Goal: Find specific page/section: Find specific page/section

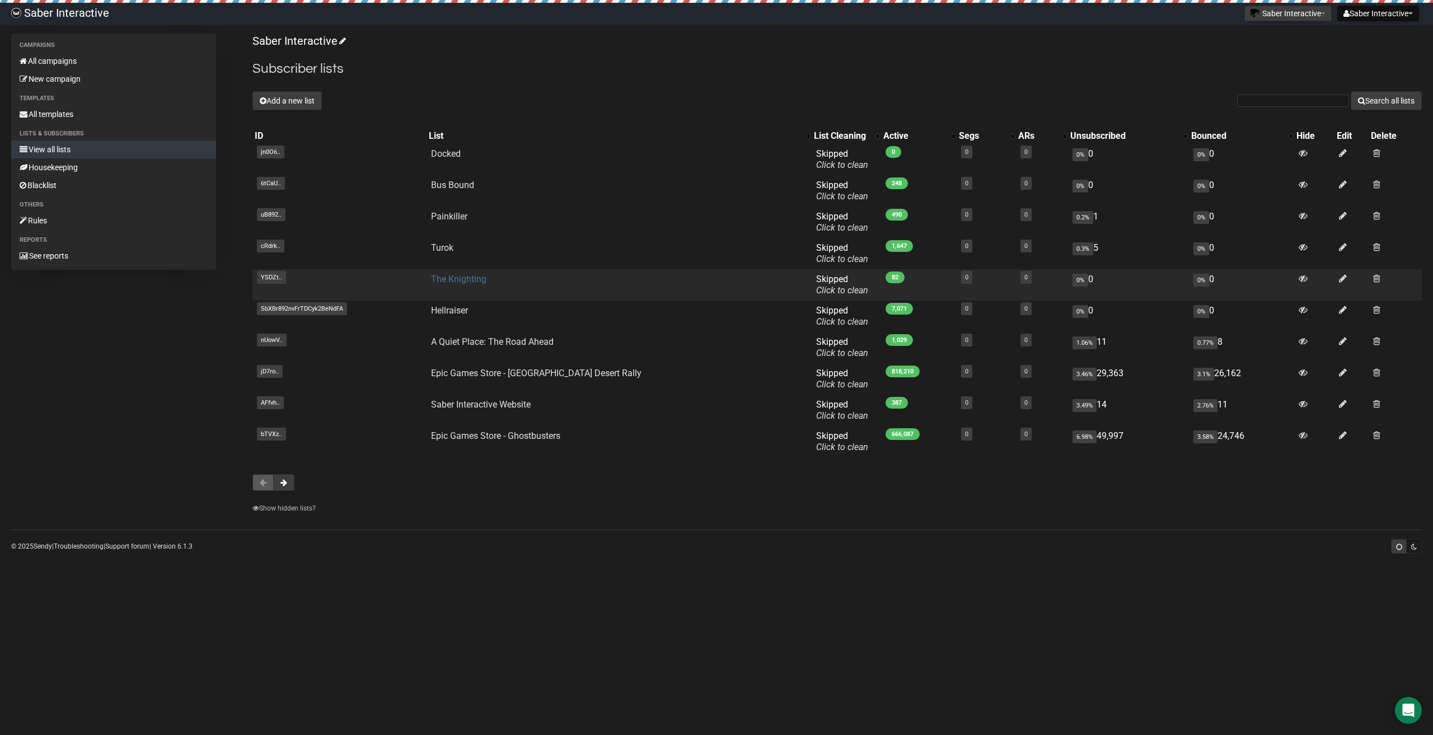
click at [486, 281] on link "The Knighting" at bounding box center [458, 279] width 55 height 11
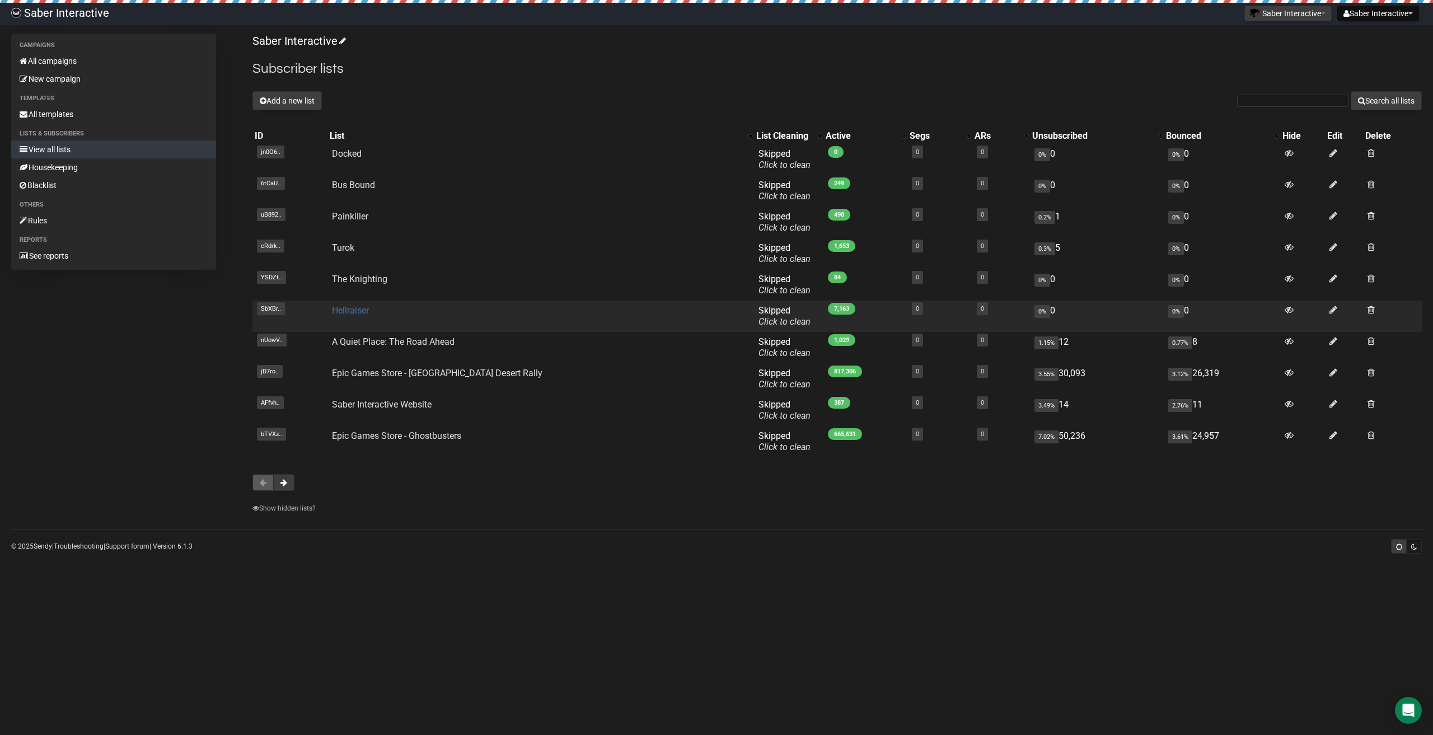
click at [369, 312] on link "Hellraiser" at bounding box center [350, 310] width 37 height 11
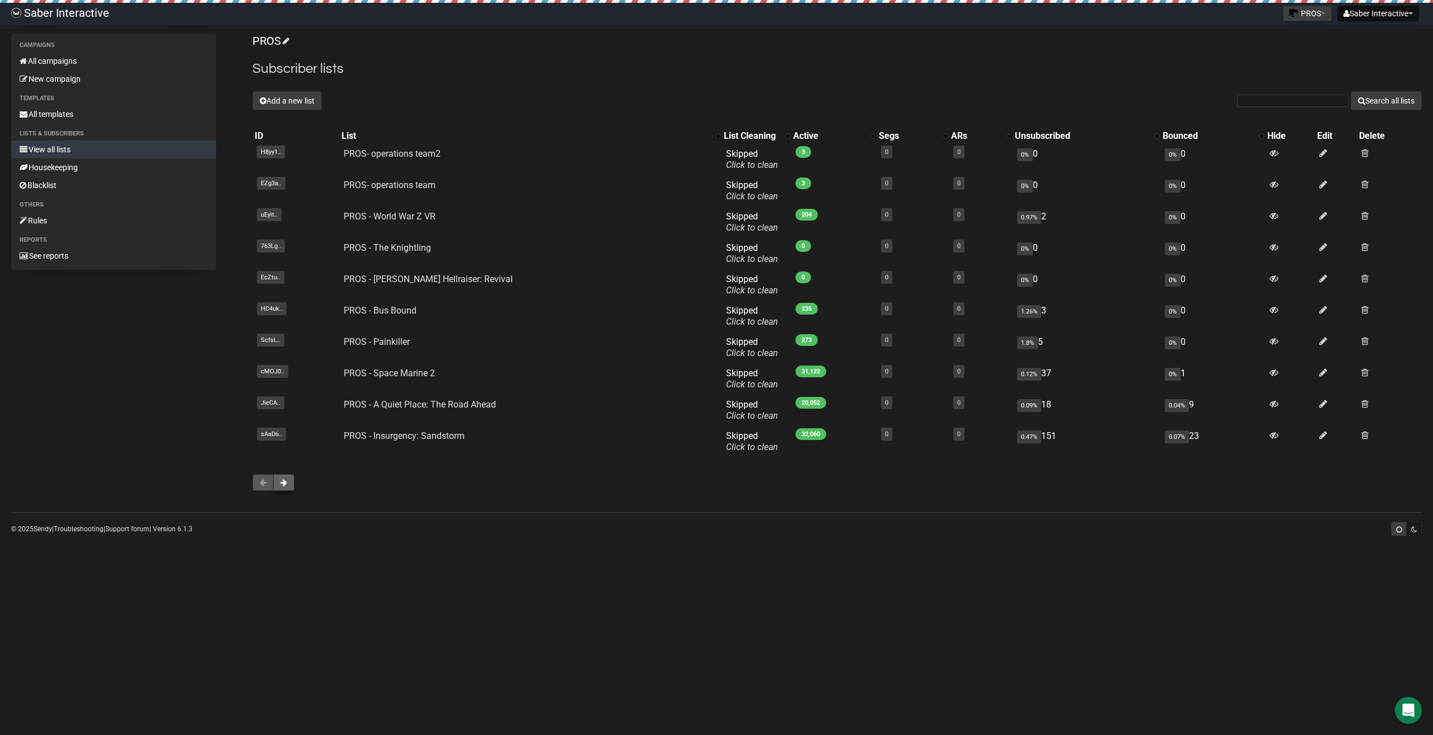
click at [279, 483] on button at bounding box center [283, 482] width 21 height 17
click at [290, 485] on button at bounding box center [283, 482] width 21 height 17
click at [285, 483] on span at bounding box center [283, 482] width 7 height 8
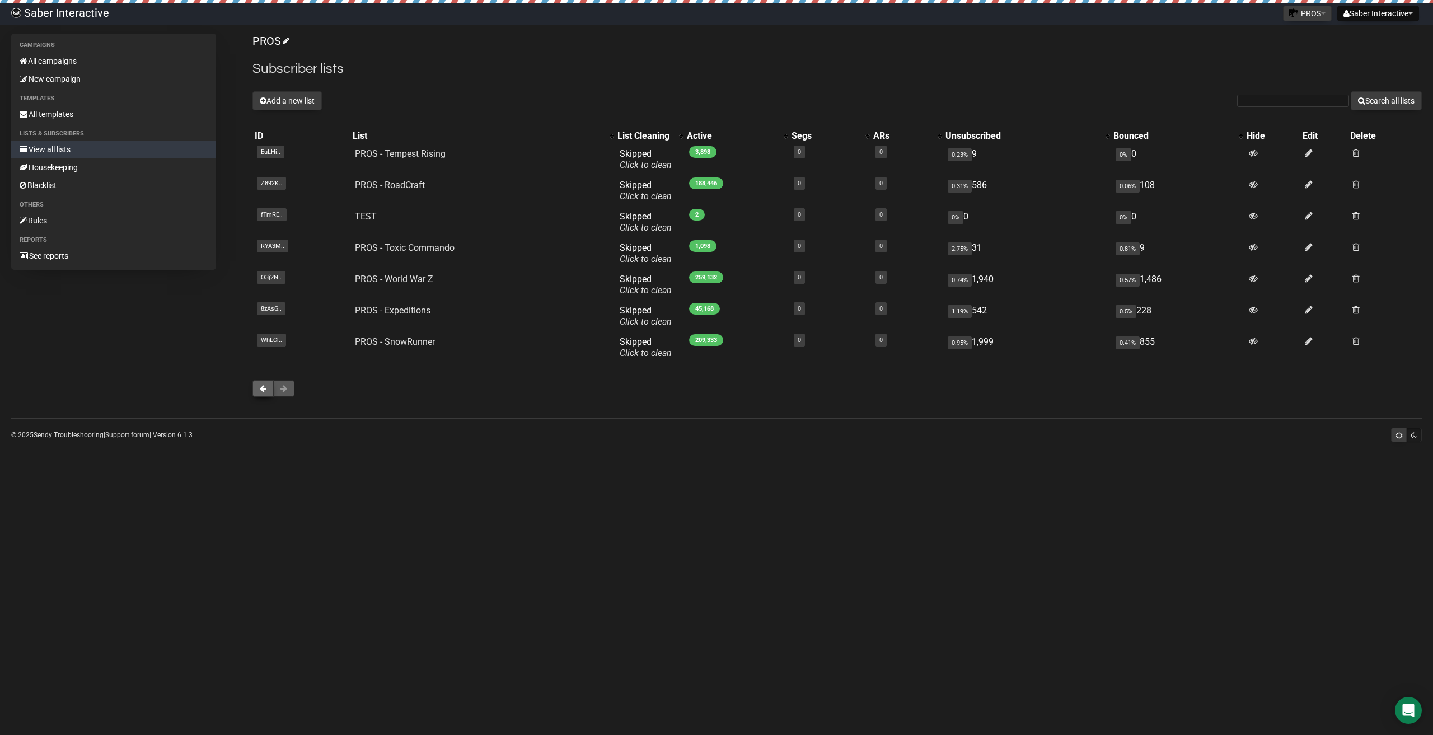
click at [268, 392] on button at bounding box center [262, 388] width 21 height 17
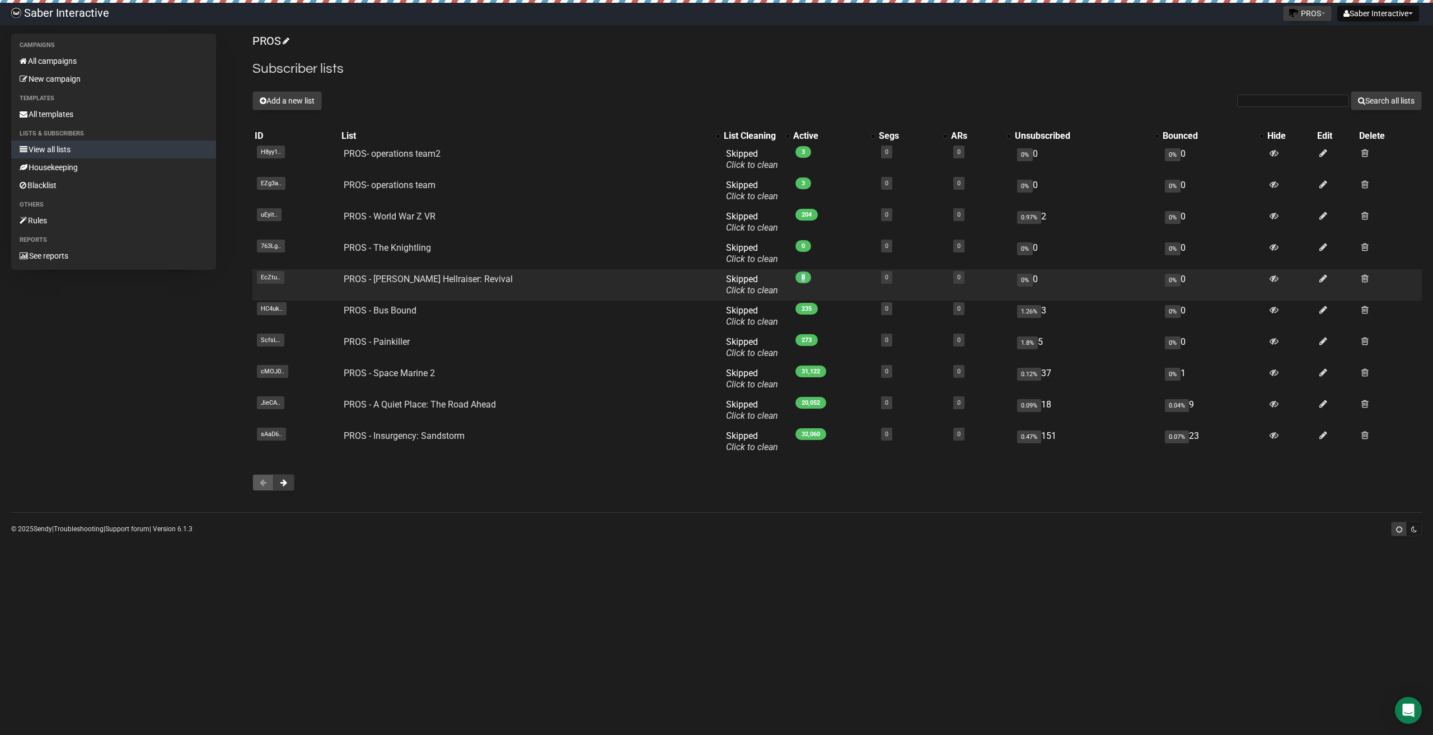
drag, startPoint x: 781, startPoint y: 277, endPoint x: 789, endPoint y: 276, distance: 7.3
click at [795, 276] on span "0" at bounding box center [803, 277] width 16 height 12
click at [795, 283] on span "0" at bounding box center [803, 277] width 16 height 12
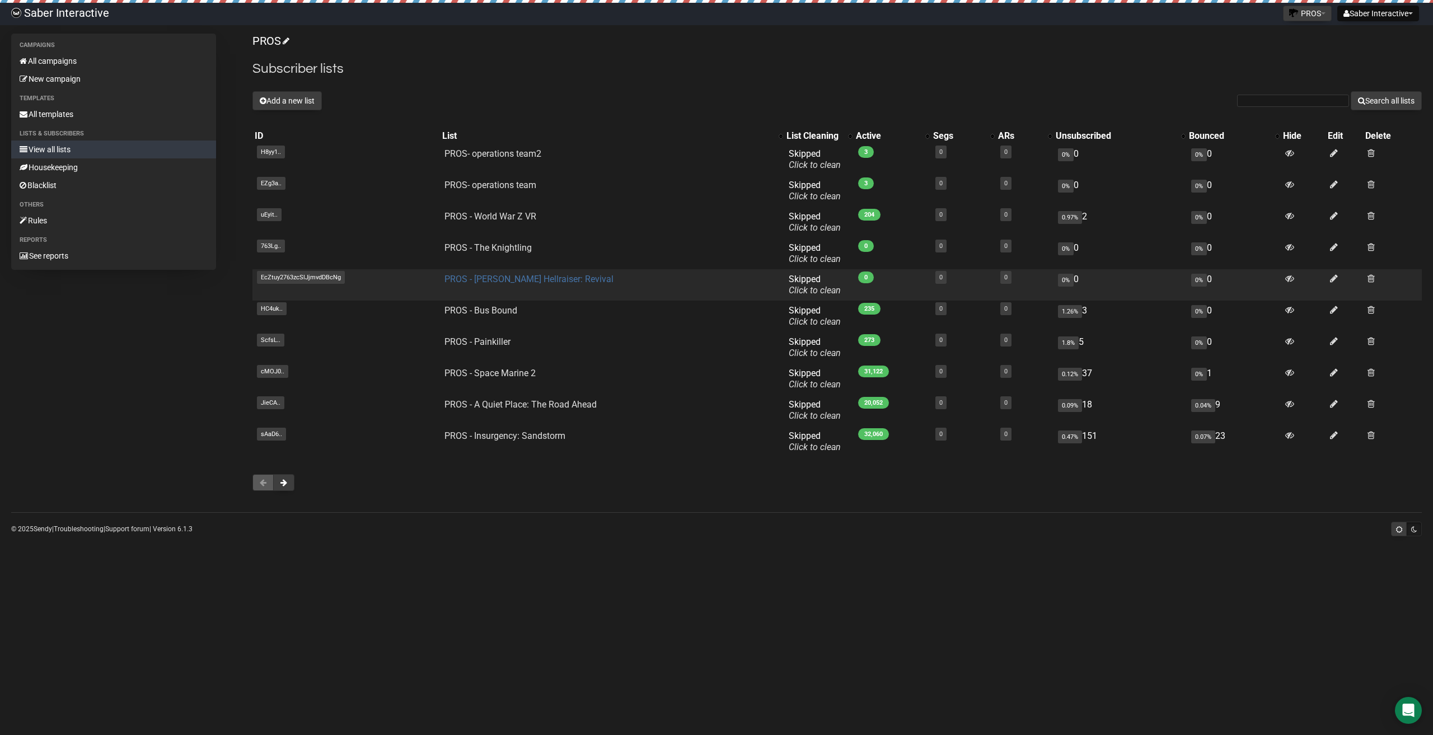
click at [518, 279] on link "PROS - [PERSON_NAME] Hellraiser: Revival" at bounding box center [528, 279] width 169 height 11
